Goal: Share content

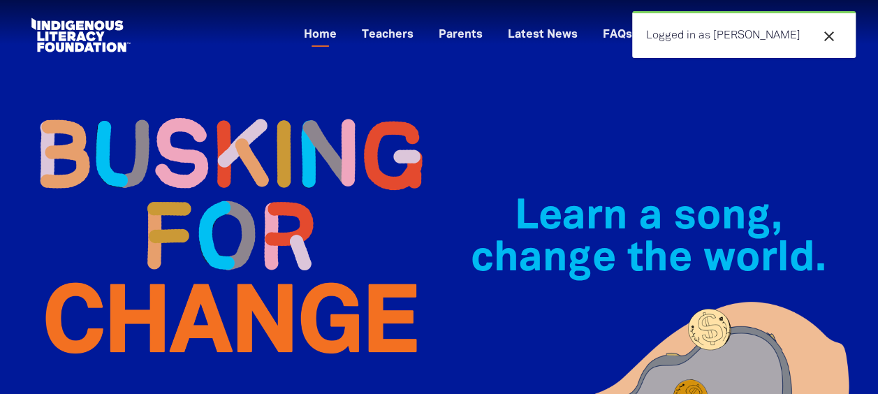
click at [836, 36] on icon "close" at bounding box center [829, 36] width 17 height 17
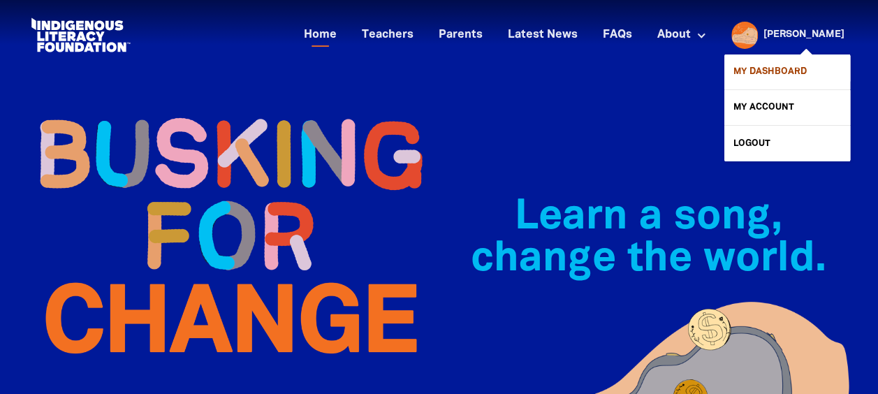
click at [774, 81] on link "My Dashboard" at bounding box center [787, 71] width 126 height 35
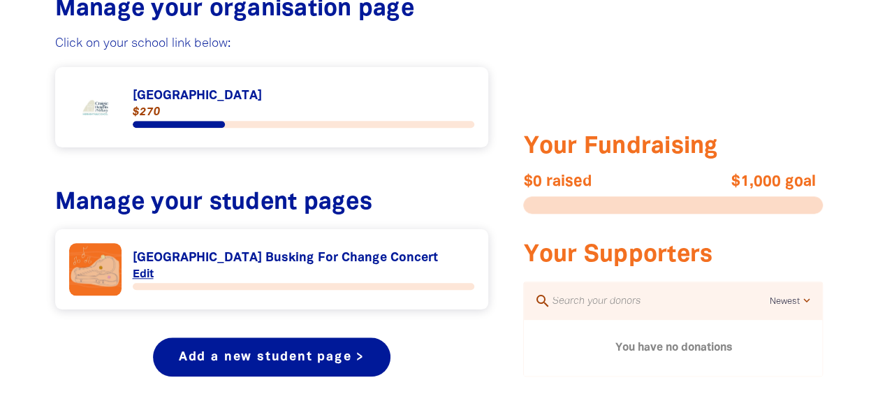
scroll to position [419, 0]
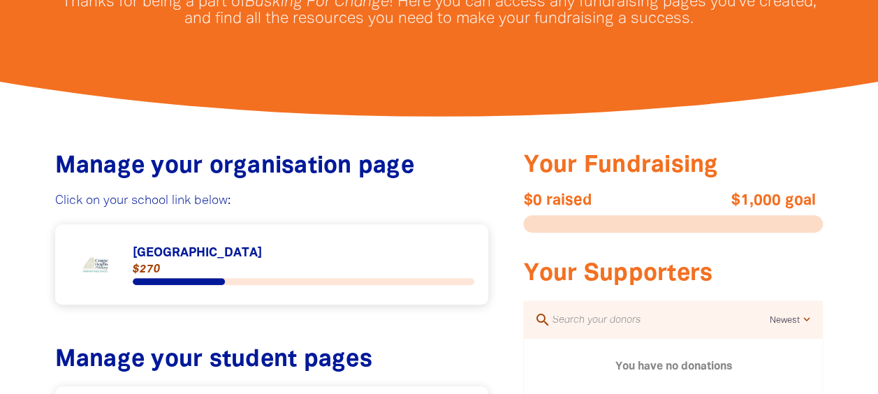
click at [178, 255] on link "Link to [GEOGRAPHIC_DATA]" at bounding box center [272, 264] width 406 height 52
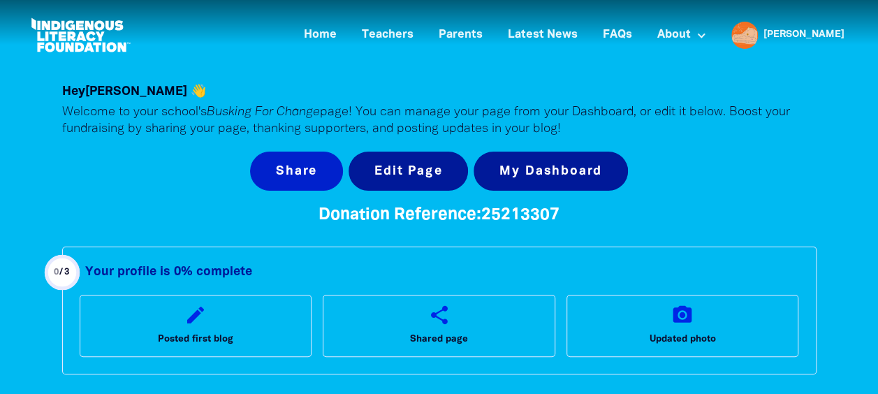
click at [273, 172] on button "Share" at bounding box center [296, 171] width 93 height 39
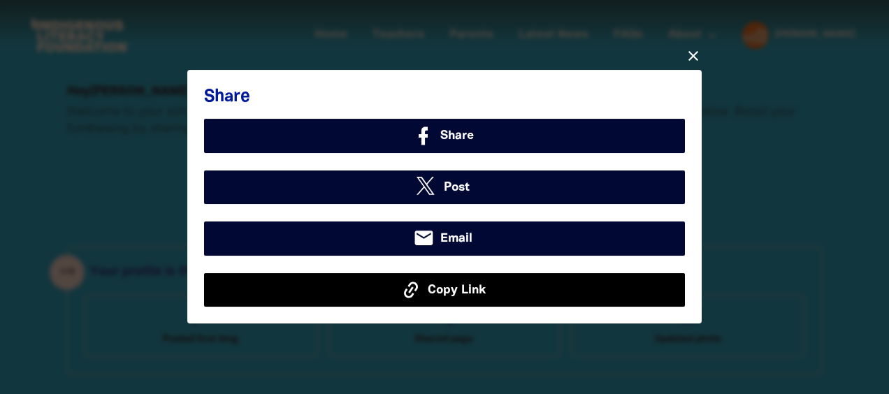
click at [479, 288] on span "Copy Link" at bounding box center [457, 290] width 58 height 18
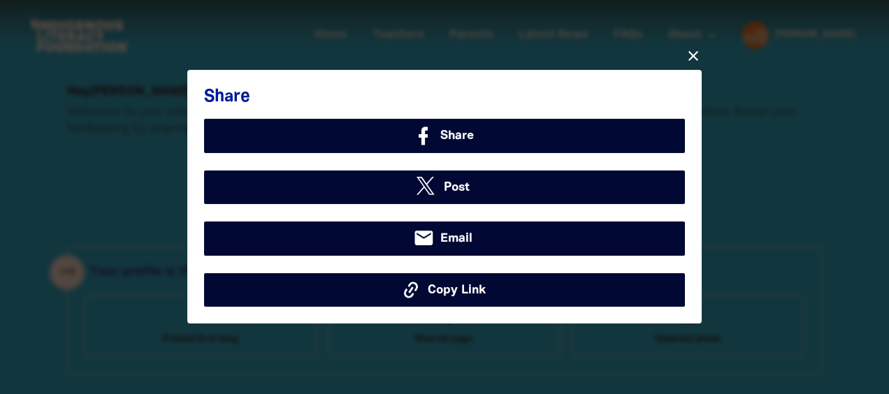
click at [689, 56] on icon "close" at bounding box center [693, 56] width 17 height 17
